Goal: Register for event/course

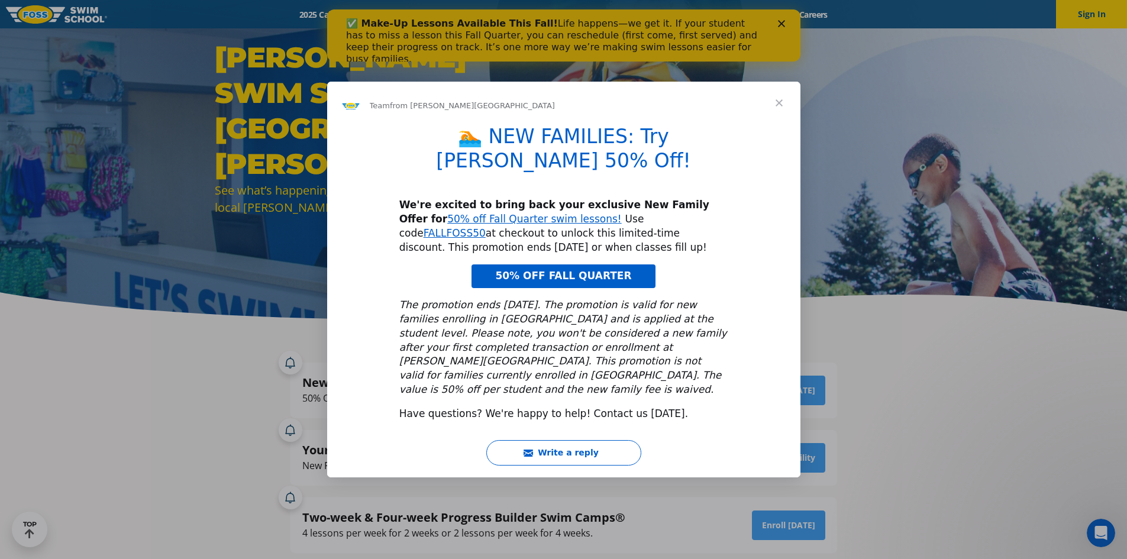
drag, startPoint x: 576, startPoint y: 212, endPoint x: 559, endPoint y: 216, distance: 17.6
click at [559, 216] on div "We're excited to bring back your exclusive New Family Offer for 50% off Fall Qu…" at bounding box center [563, 226] width 329 height 56
drag, startPoint x: 561, startPoint y: 214, endPoint x: 593, endPoint y: 214, distance: 31.9
click at [593, 214] on div "We're excited to bring back your exclusive New Family Offer for 50% off Fall Qu…" at bounding box center [563, 226] width 329 height 56
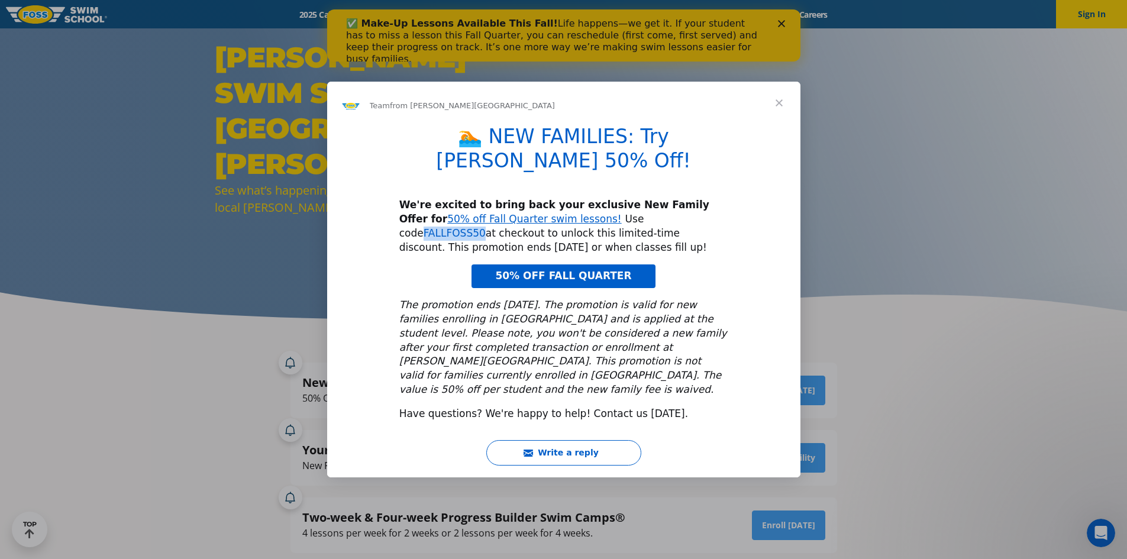
drag, startPoint x: 615, startPoint y: 212, endPoint x: 561, endPoint y: 214, distance: 53.3
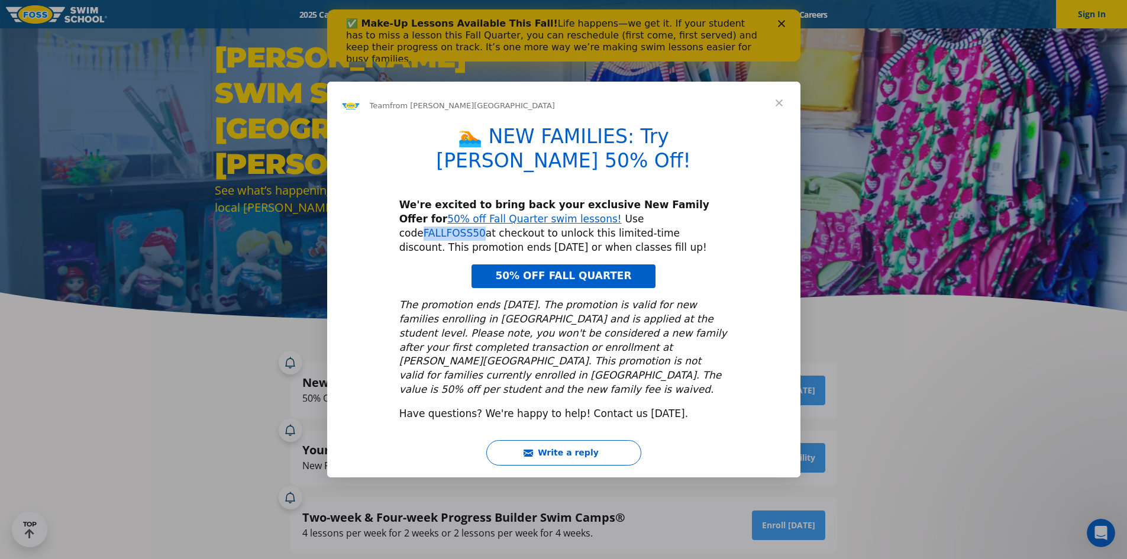
click at [561, 214] on div "We're excited to bring back your exclusive New Family Offer for 50% off Fall Qu…" at bounding box center [563, 226] width 329 height 56
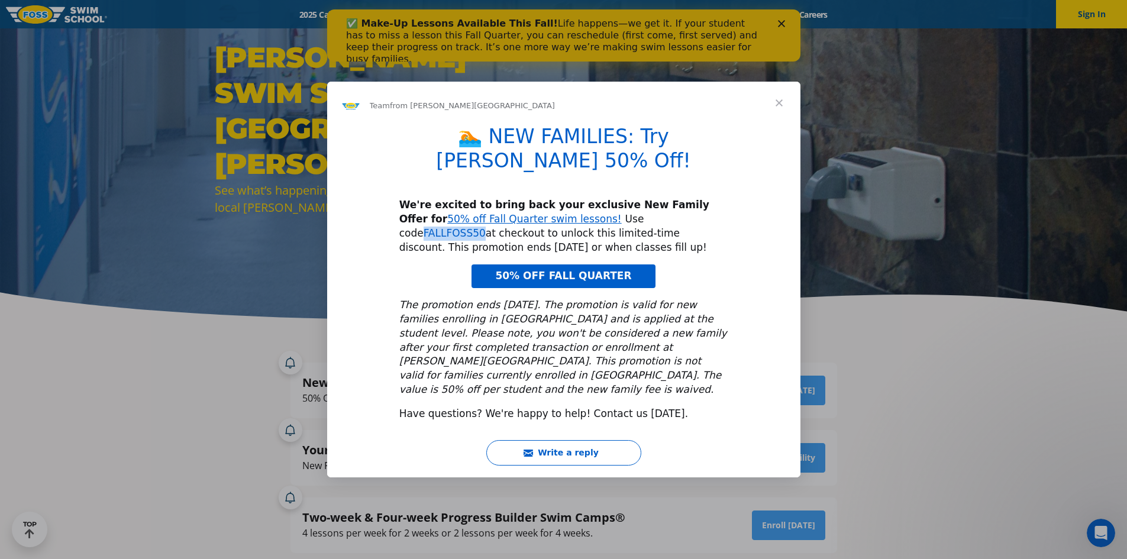
copy link "FALLFOSS50"
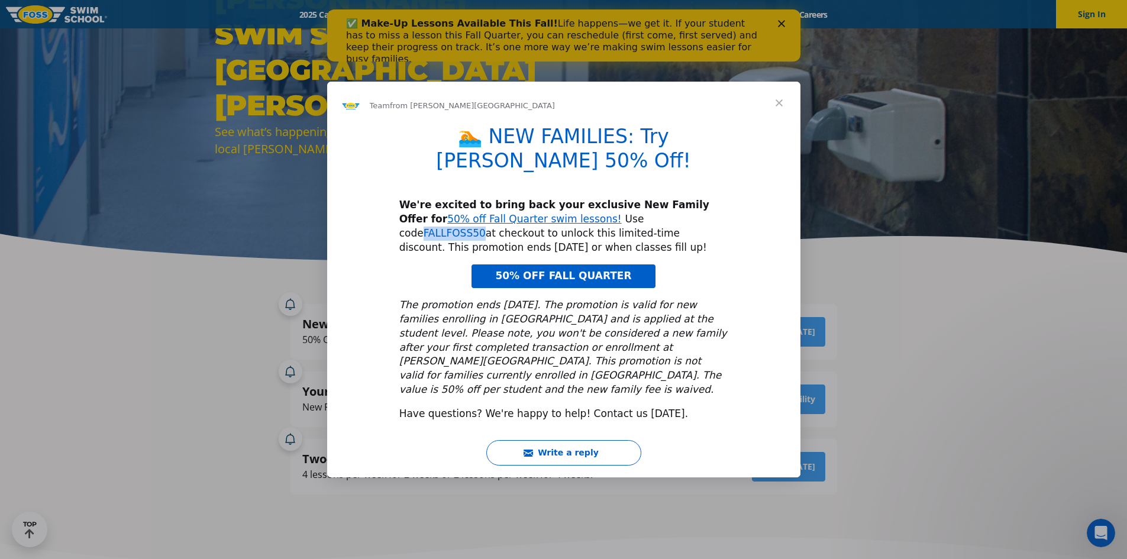
scroll to position [118, 0]
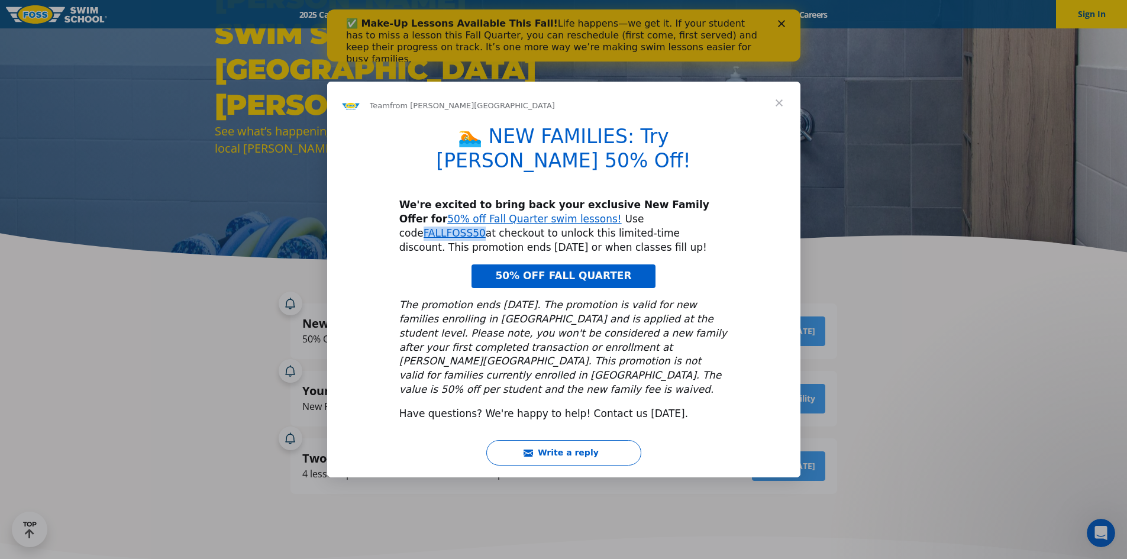
click at [576, 270] on span "50% OFF FALL QUARTER" at bounding box center [563, 276] width 136 height 12
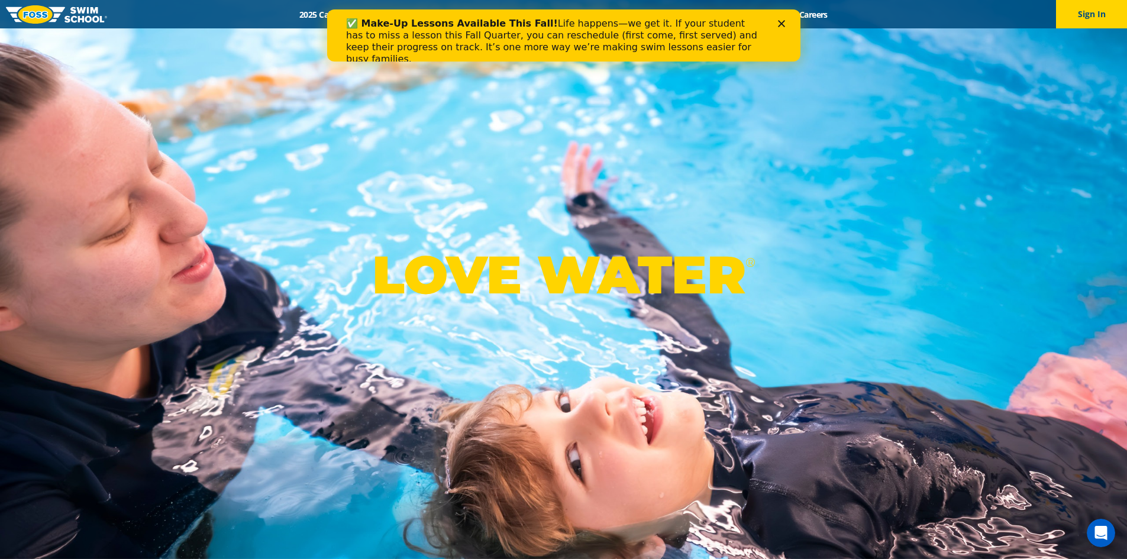
click at [778, 25] on icon "Close" at bounding box center [780, 23] width 7 height 7
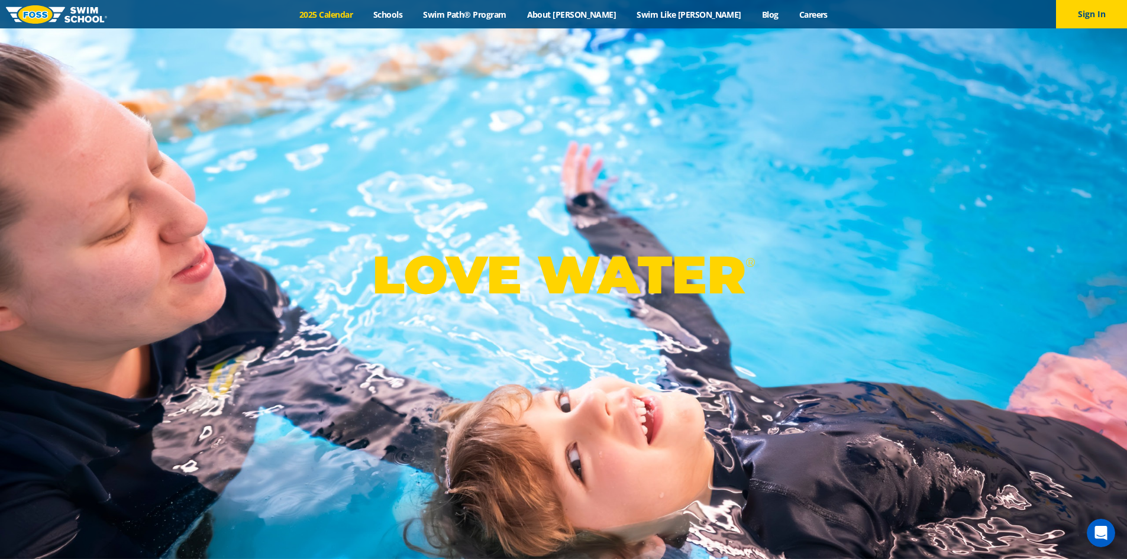
click at [363, 18] on link "2025 Calendar" at bounding box center [326, 14] width 74 height 11
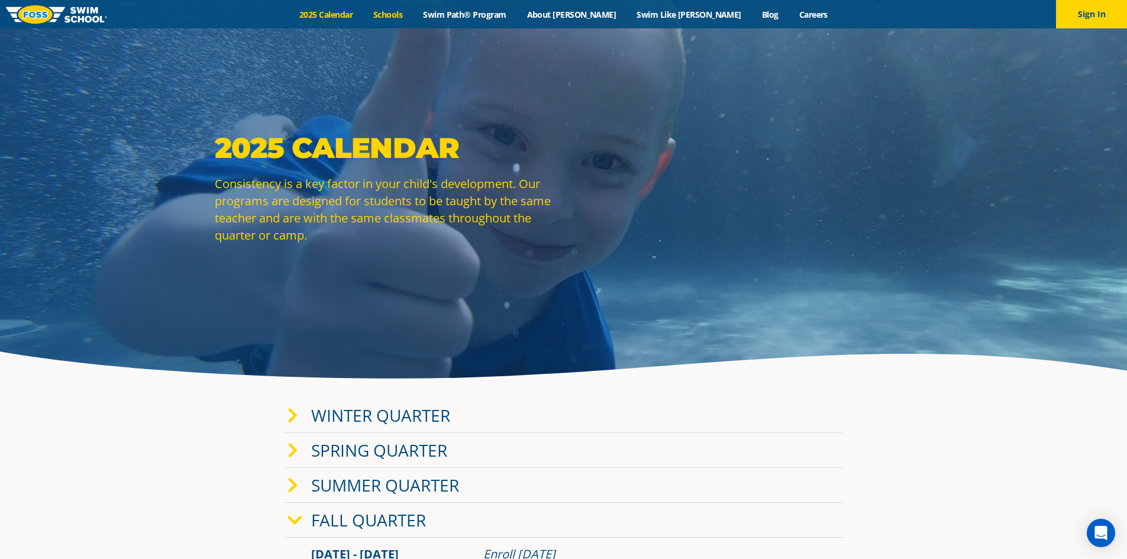
click at [413, 14] on link "Schools" at bounding box center [388, 14] width 50 height 11
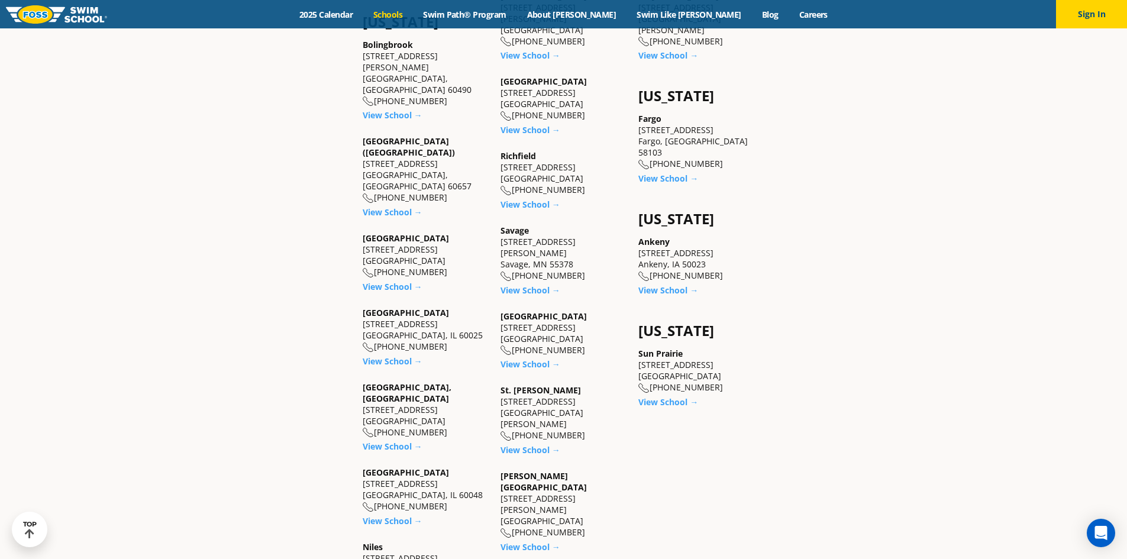
scroll to position [887, 0]
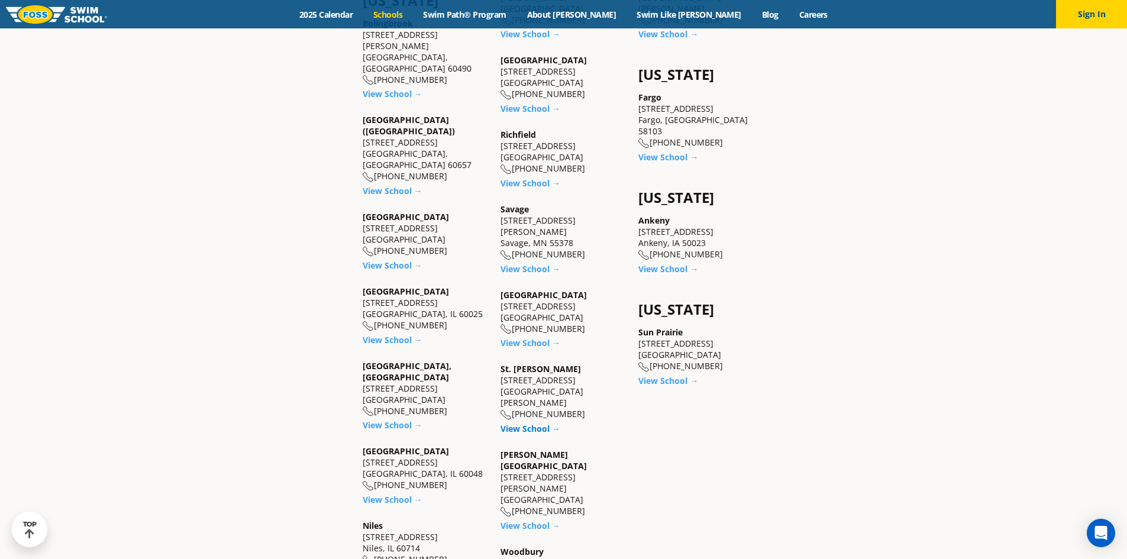
click at [521, 423] on link "View School →" at bounding box center [530, 428] width 60 height 11
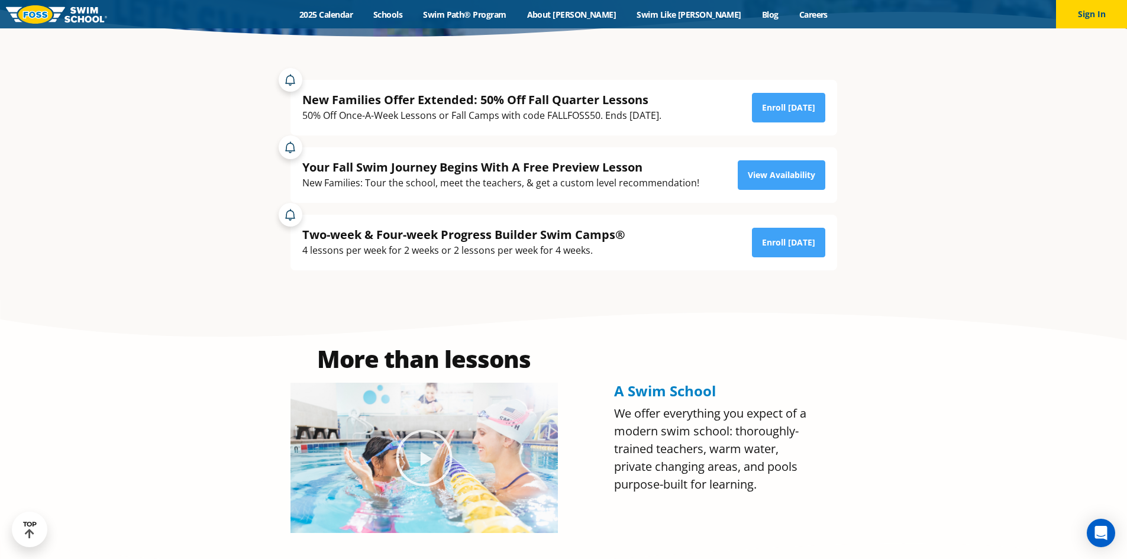
scroll to position [414, 0]
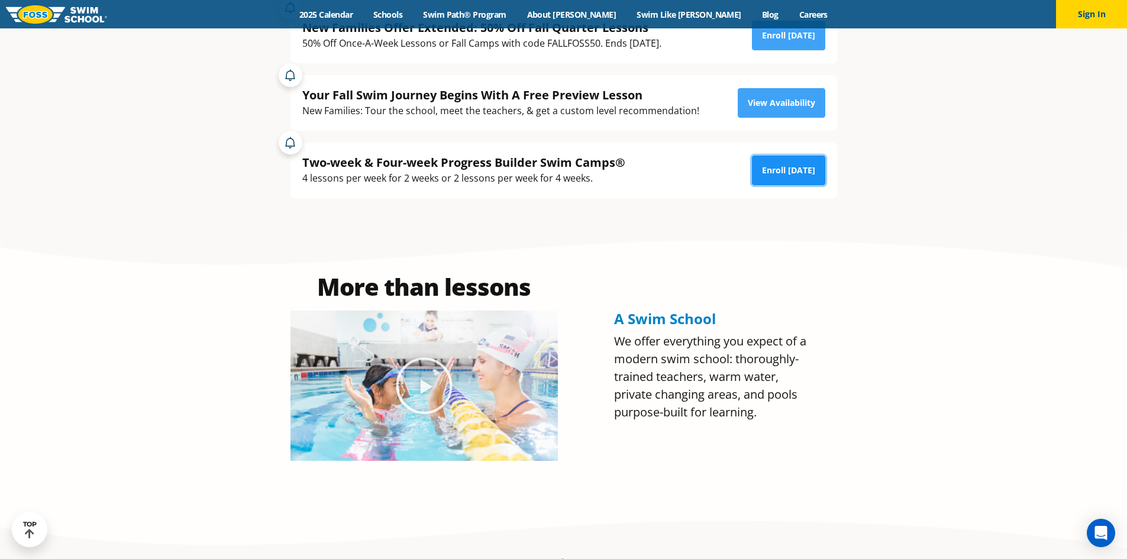
click at [782, 167] on link "Enroll [DATE]" at bounding box center [788, 171] width 73 height 30
